Goal: Use online tool/utility: Utilize a website feature to perform a specific function

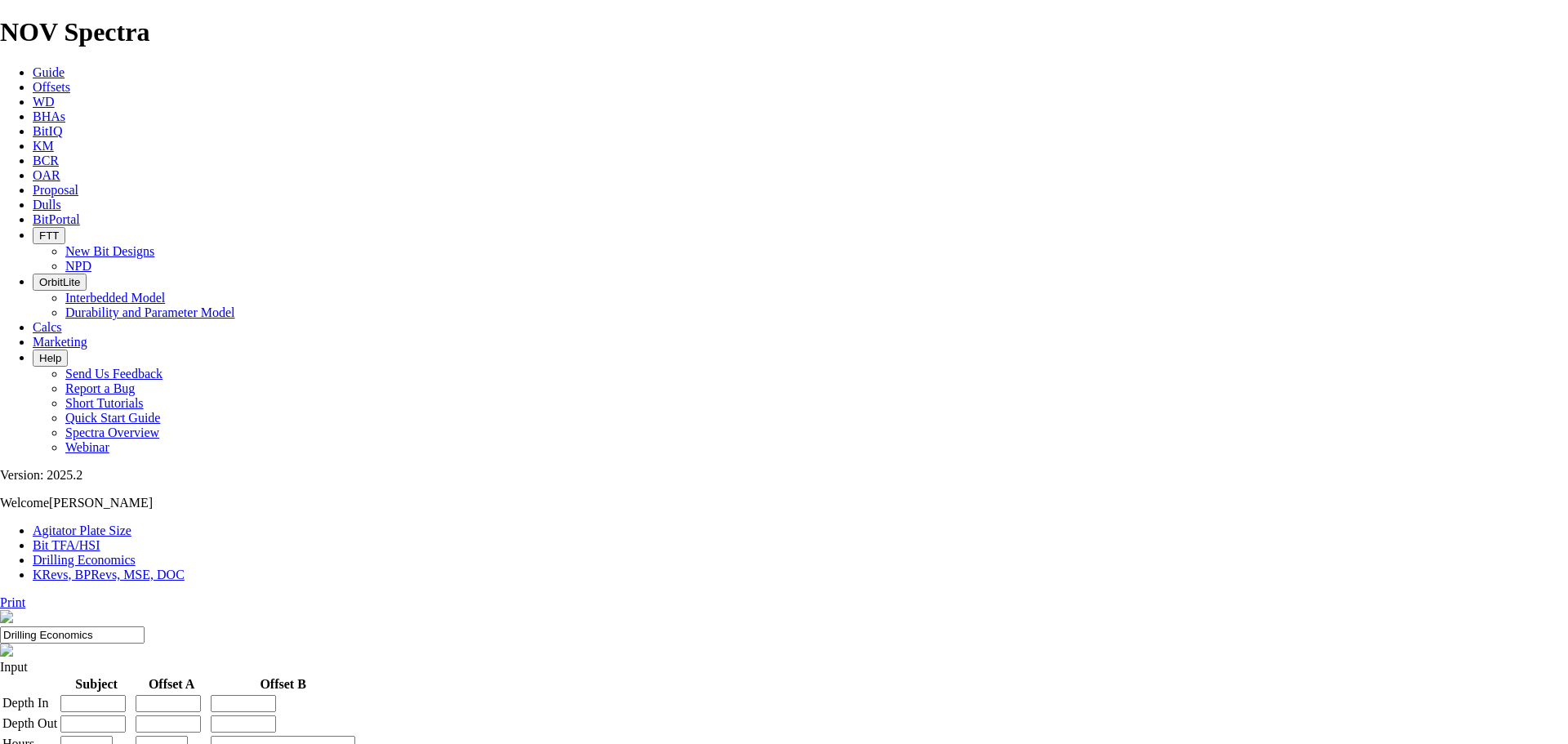
click at [62, 321] on link "Calcs" at bounding box center [47, 328] width 29 height 14
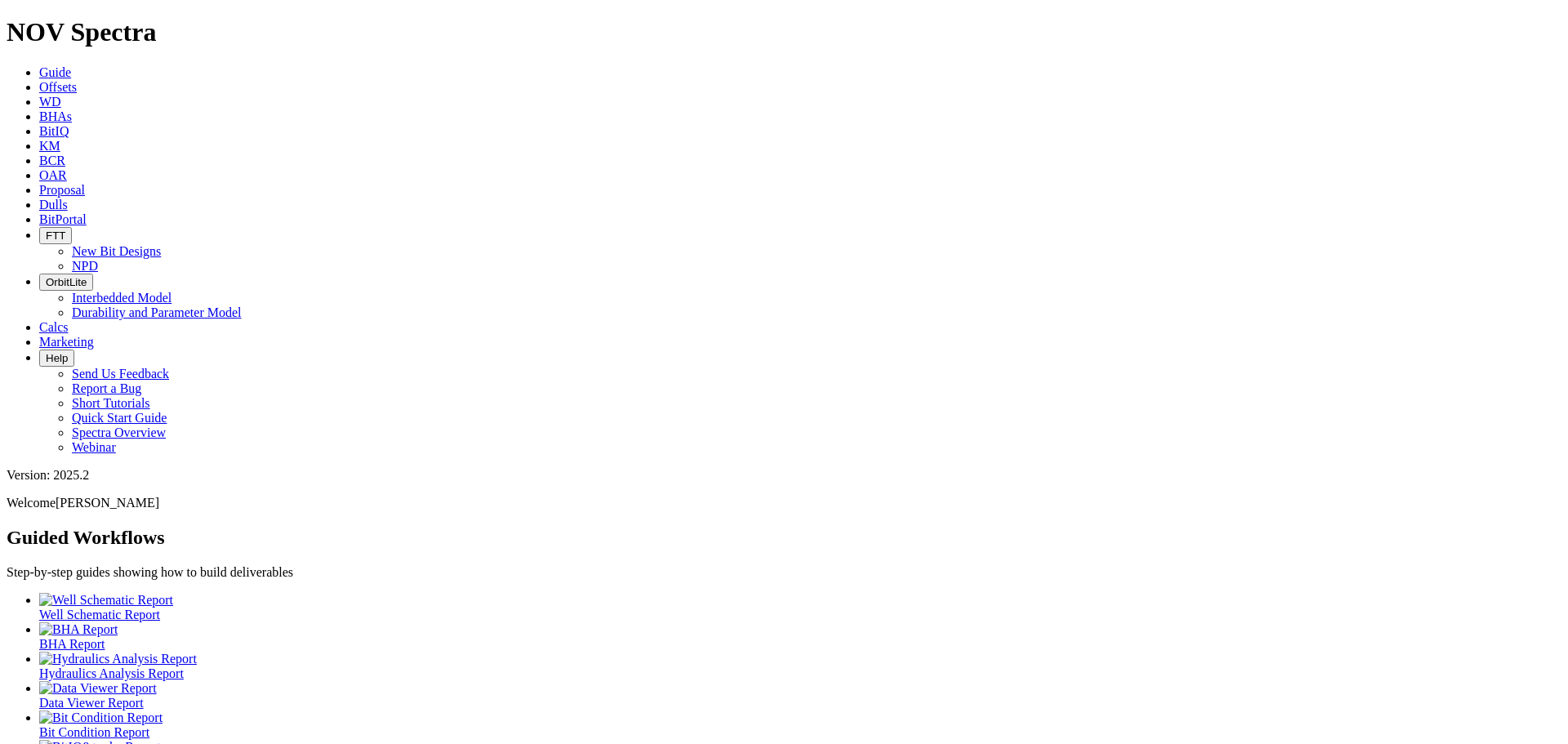
scroll to position [43, 0]
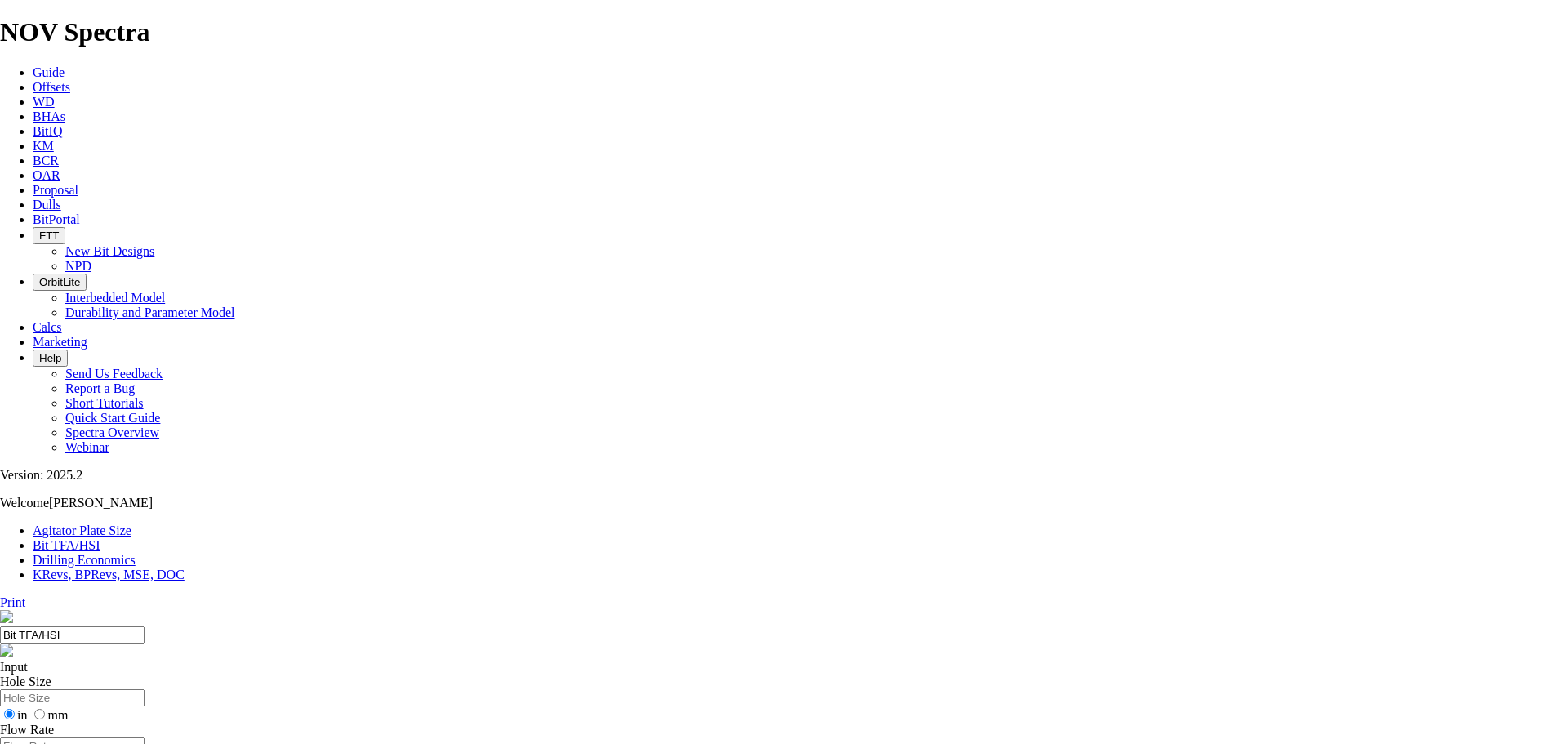
click at [145, 689] on input "Hole Size" at bounding box center [72, 697] width 145 height 17
type input "8.5"
radio input "true"
radio input "false"
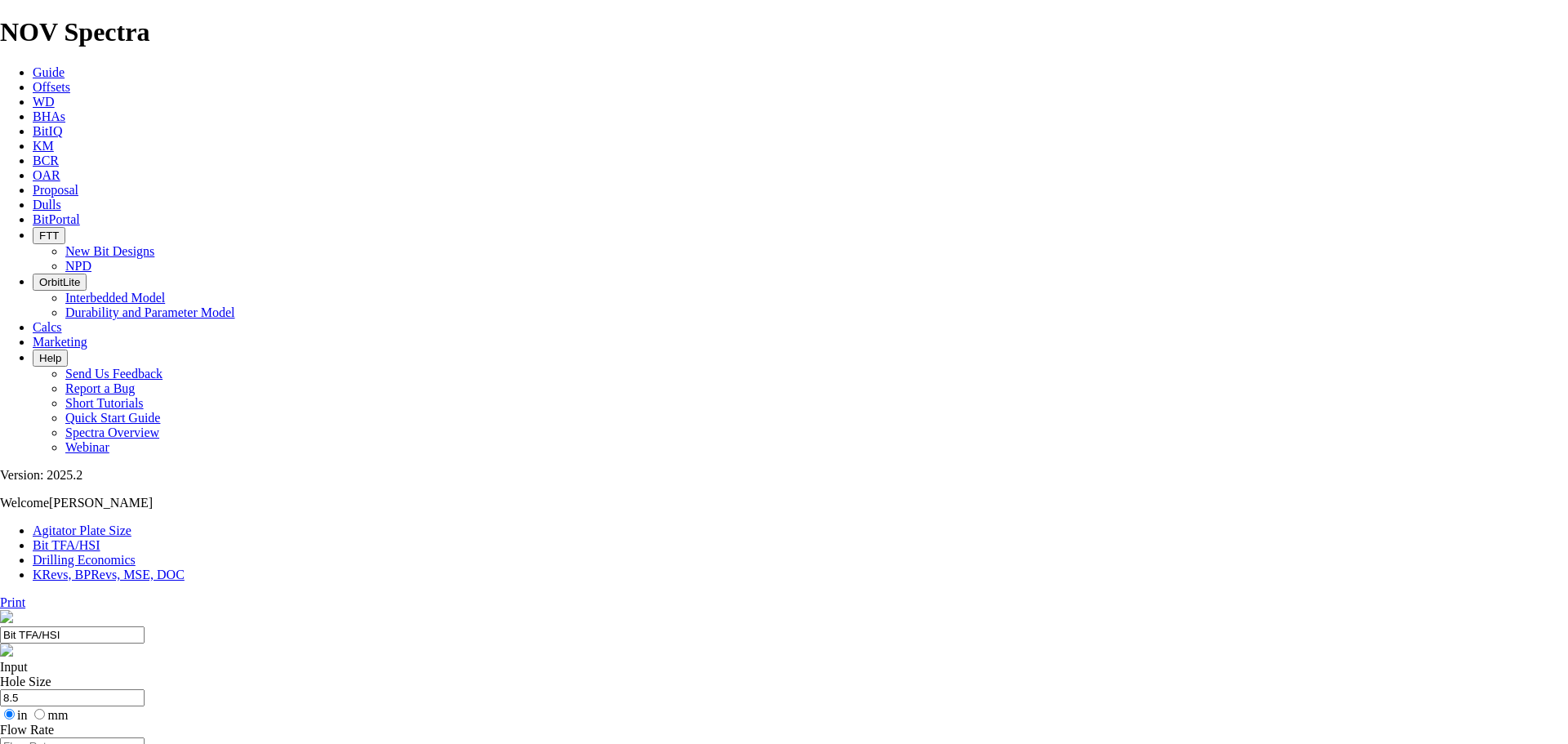
click at [145, 737] on input "Flow Rate" at bounding box center [72, 745] width 145 height 17
type input "1800"
radio input "true"
radio input "false"
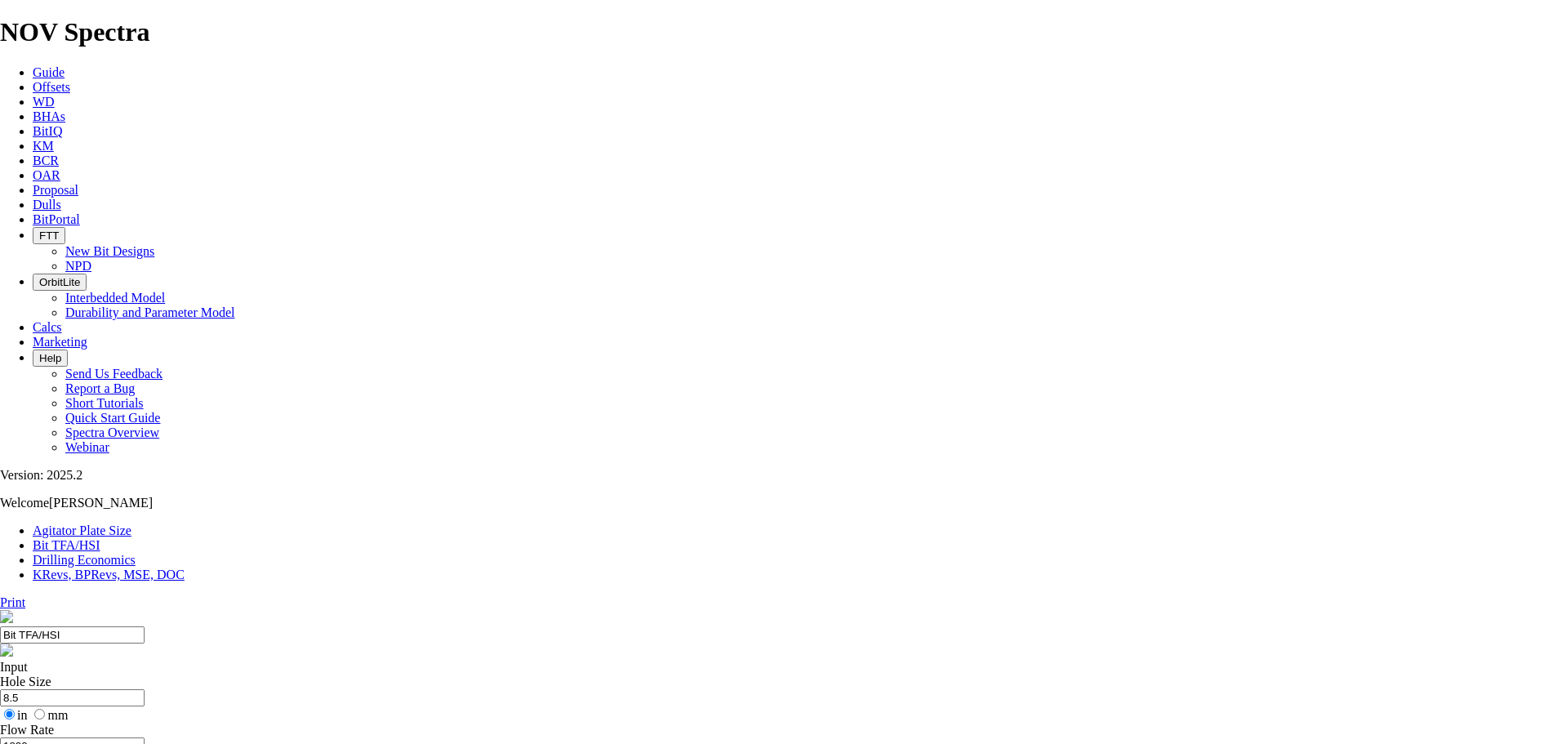
type input "1.1"
select select "number:12"
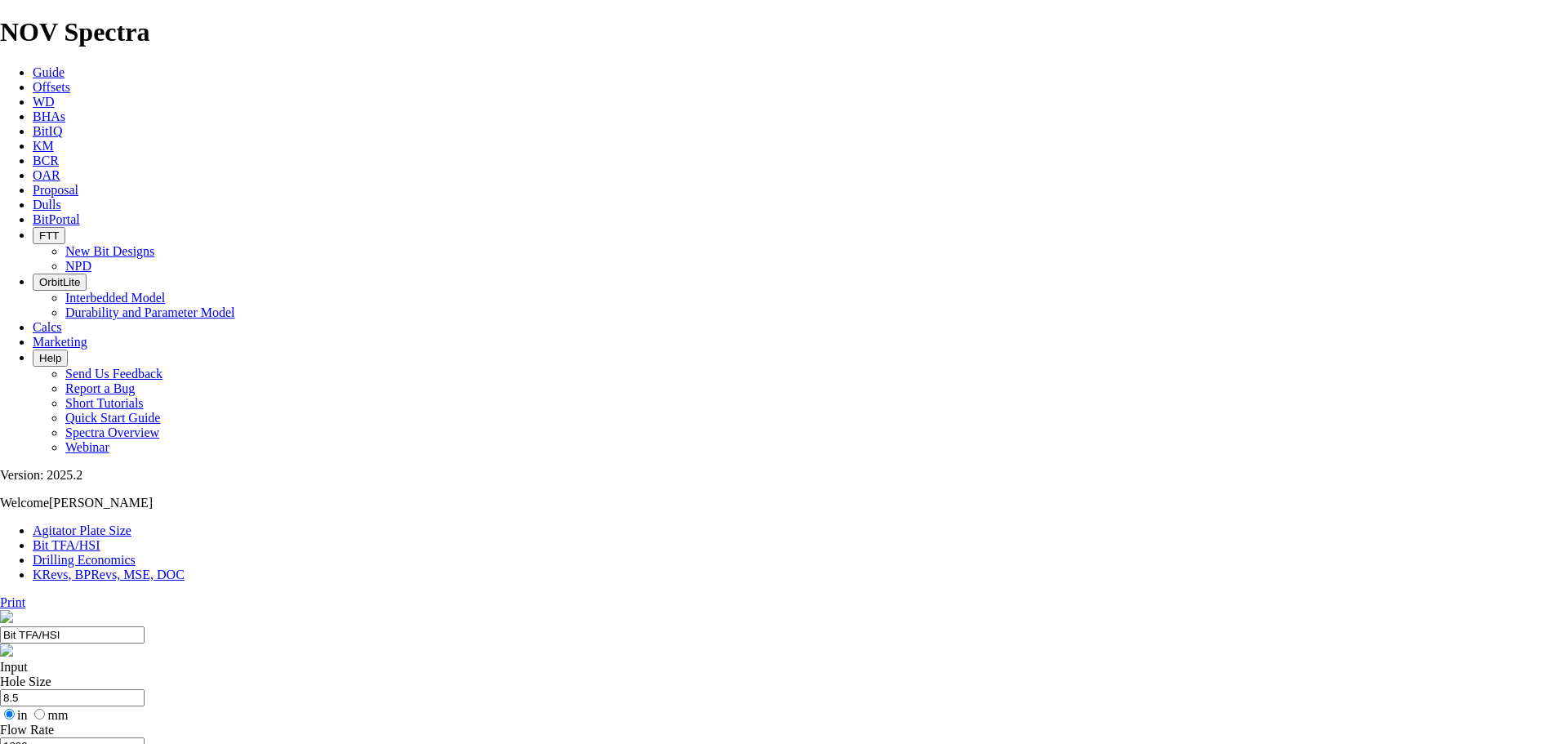
select select "number:12"
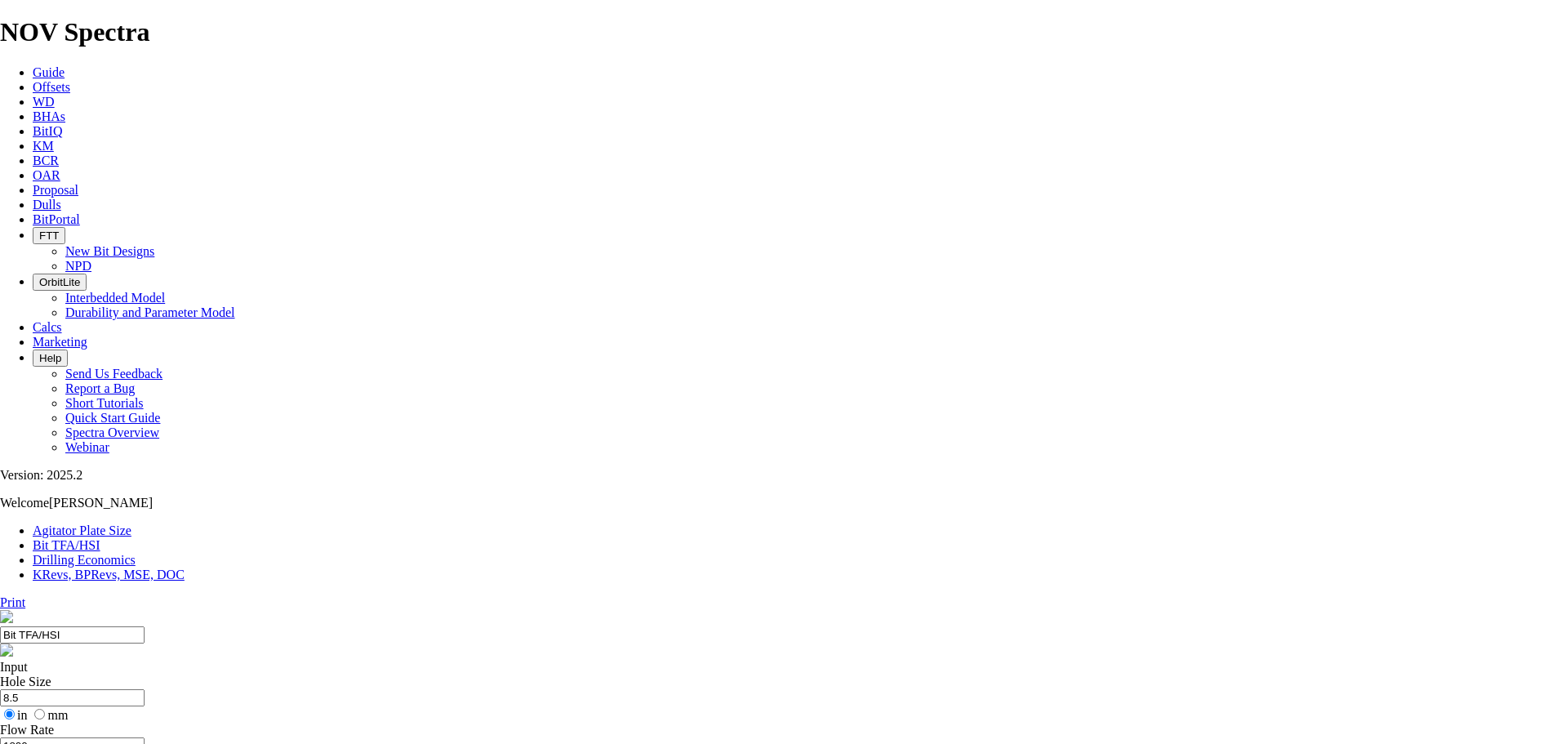
select select "number:12"
